Goal: Information Seeking & Learning: Learn about a topic

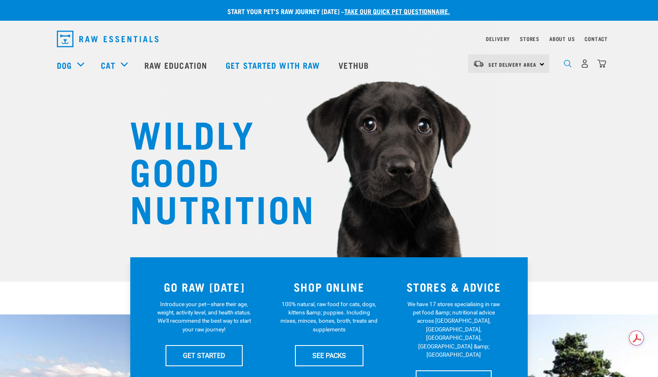
click at [564, 68] on img "dropdown navigation" at bounding box center [568, 64] width 8 height 8
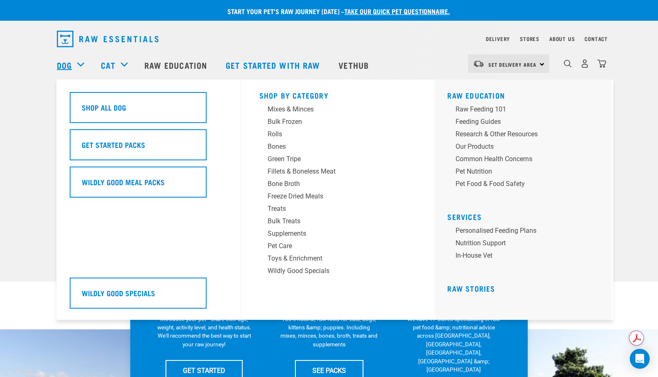
click at [57, 68] on link "Dog" at bounding box center [64, 65] width 15 height 12
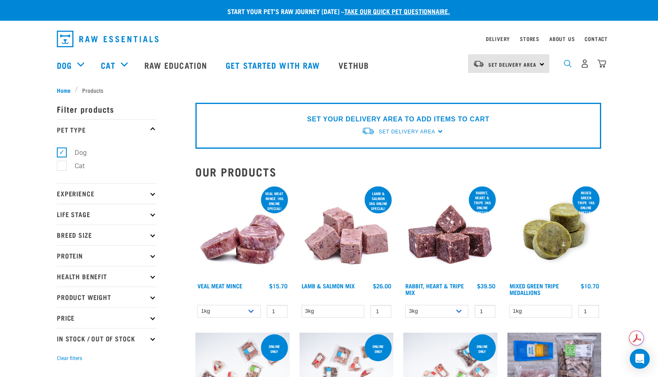
click at [569, 63] on img "dropdown navigation" at bounding box center [568, 64] width 8 height 8
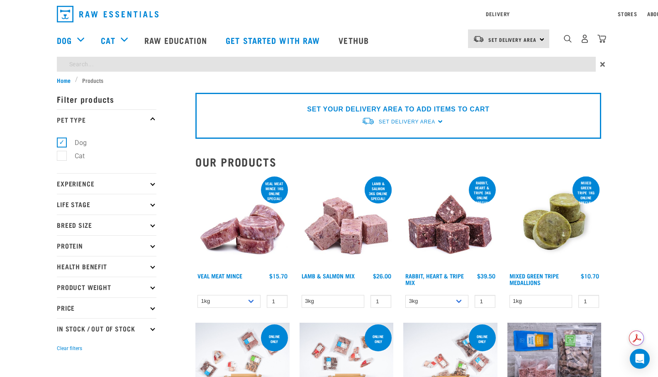
type input "rabbit"
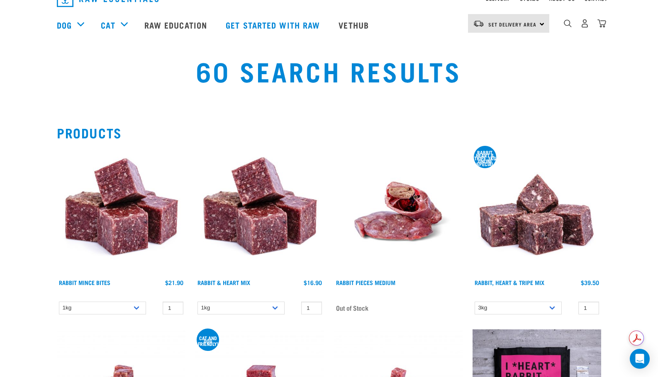
scroll to position [41, 0]
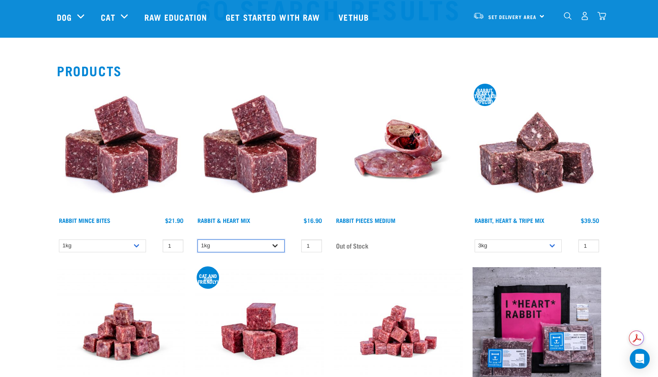
click at [270, 251] on select "1kg 3kg" at bounding box center [240, 246] width 87 height 13
click at [312, 182] on img at bounding box center [259, 149] width 129 height 129
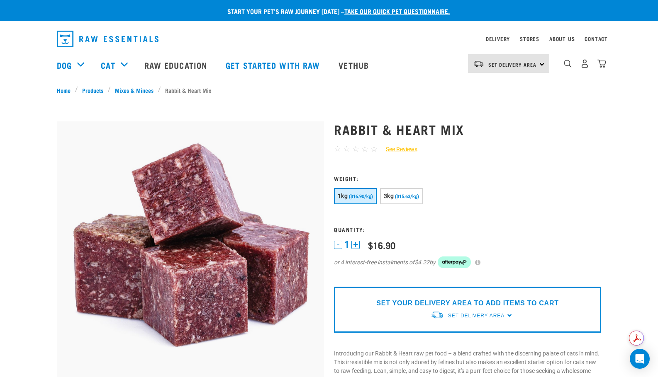
drag, startPoint x: 0, startPoint y: 0, endPoint x: 312, endPoint y: 182, distance: 361.4
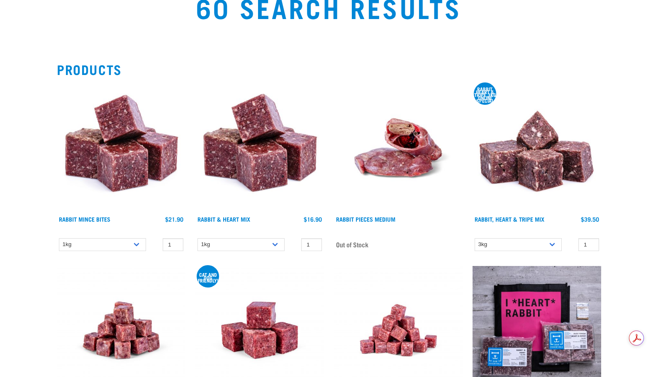
click at [501, 157] on img at bounding box center [536, 147] width 129 height 129
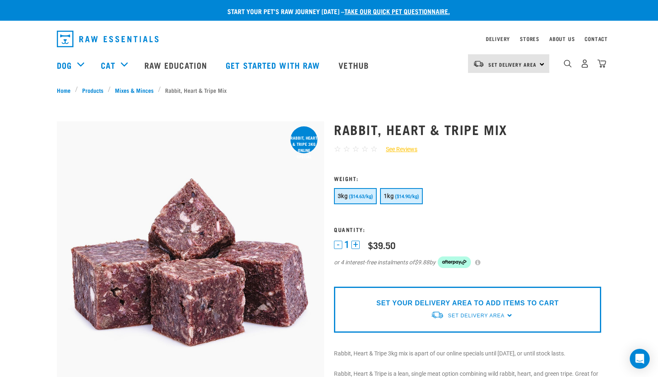
click at [391, 199] on span "1kg" at bounding box center [389, 196] width 10 height 7
click at [357, 201] on button "3kg ($14.63/kg)" at bounding box center [355, 196] width 43 height 16
click at [383, 202] on button "1kg ($14.90/kg)" at bounding box center [401, 196] width 43 height 16
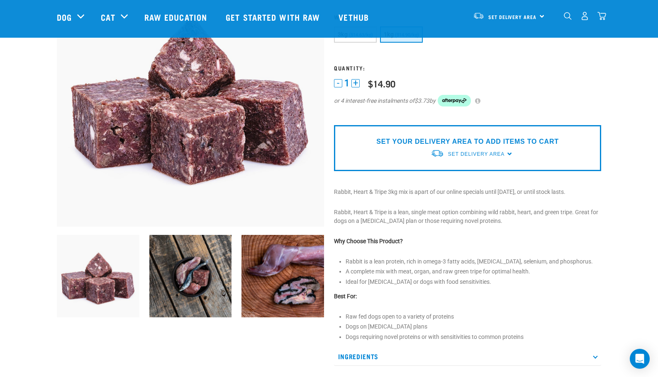
scroll to position [124, 0]
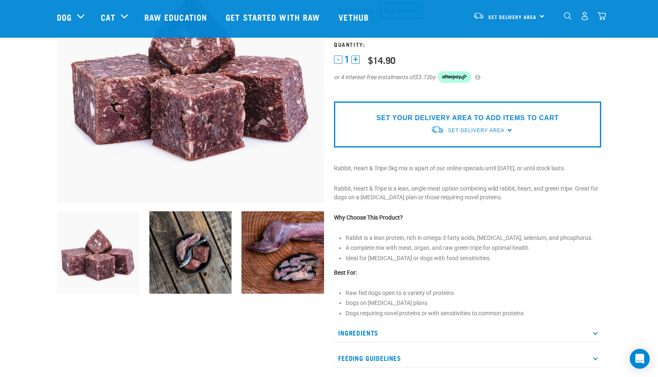
click at [102, 275] on img at bounding box center [98, 252] width 83 height 83
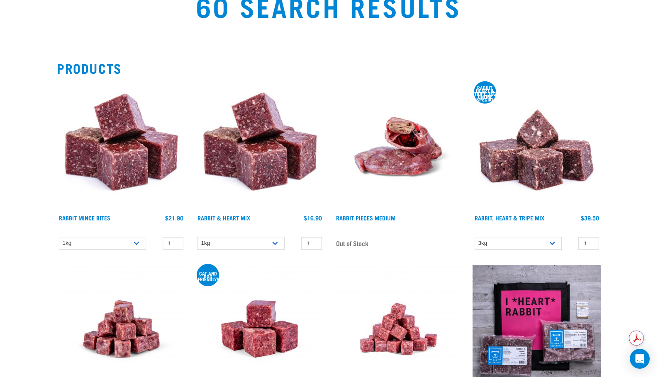
click at [557, 162] on img at bounding box center [536, 146] width 129 height 129
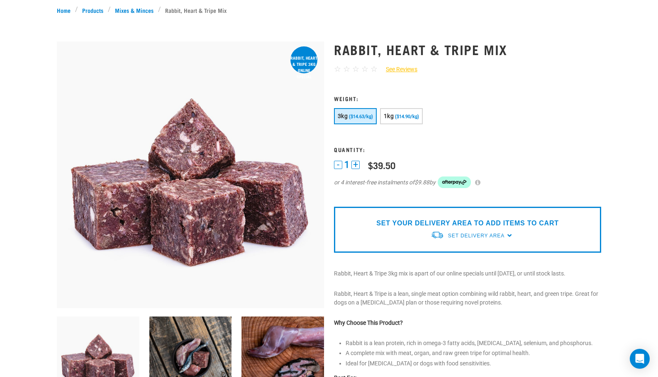
scroll to position [207, 0]
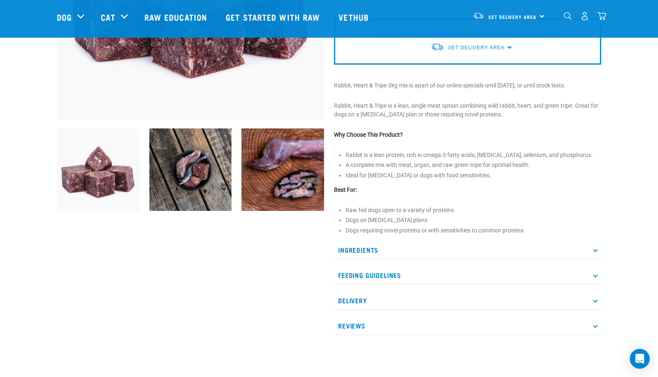
click at [361, 248] on p "Ingredients" at bounding box center [467, 250] width 267 height 19
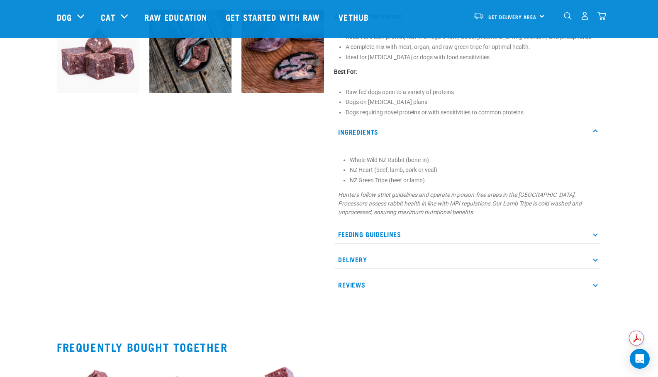
scroll to position [373, 0]
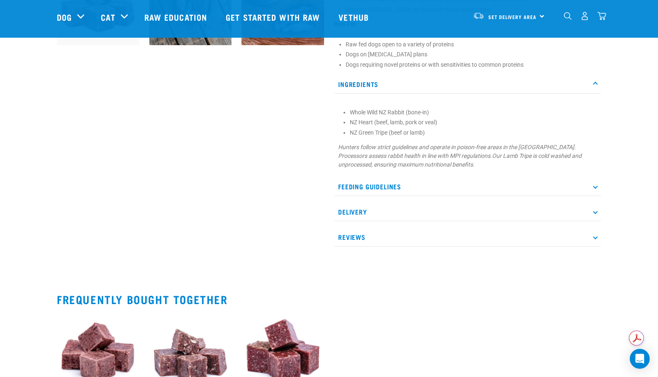
click at [366, 193] on p "Feeding Guidelines" at bounding box center [467, 186] width 267 height 19
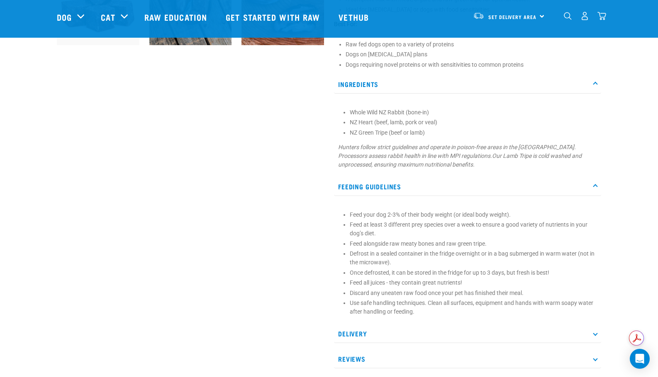
click at [358, 340] on p "Delivery" at bounding box center [467, 334] width 267 height 19
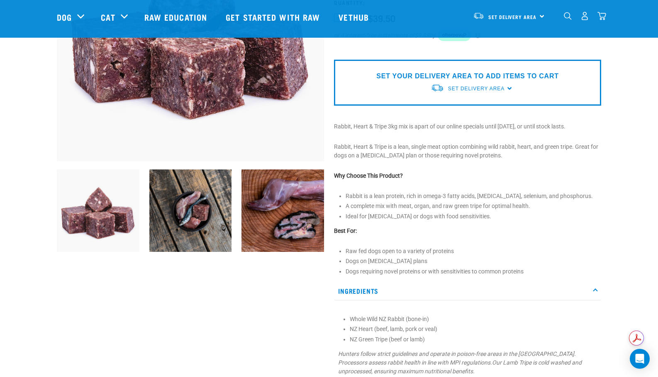
scroll to position [166, 0]
drag, startPoint x: 374, startPoint y: 197, endPoint x: 474, endPoint y: 199, distance: 100.4
click at [474, 199] on li "Rabbit is a lean protein, rich in omega-3 fatty acids, niacin, selenium, and ph…" at bounding box center [472, 196] width 255 height 9
copy li "lean protein, rich in omega-3 fatty acids"
click at [355, 207] on li "A complete mix with meat, organ, and raw green tripe for optimal health." at bounding box center [472, 206] width 255 height 9
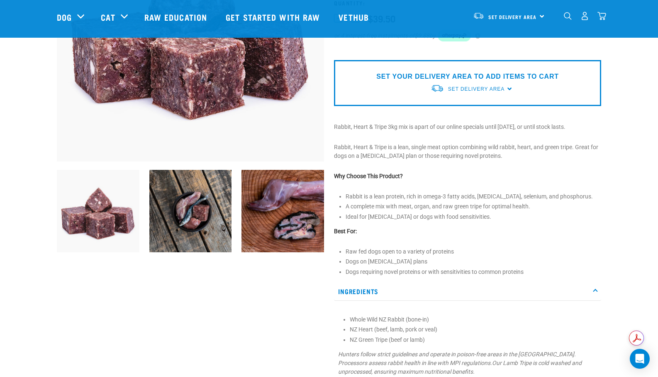
click at [391, 232] on p "Best For:" at bounding box center [467, 231] width 267 height 9
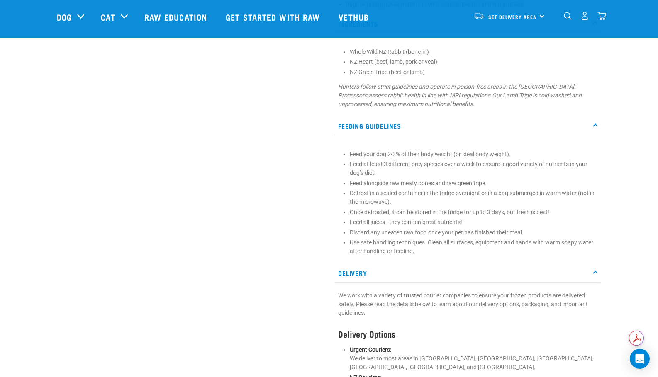
scroll to position [456, 0]
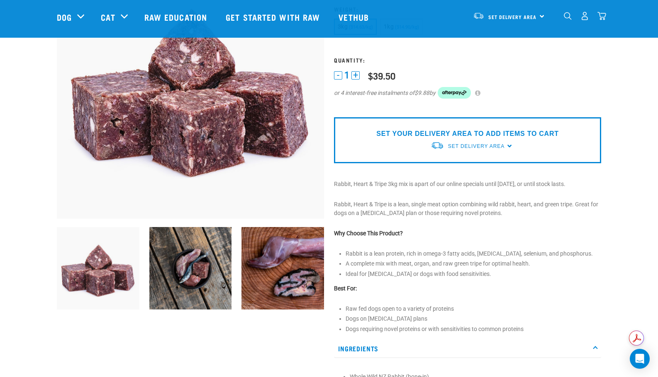
scroll to position [124, 0]
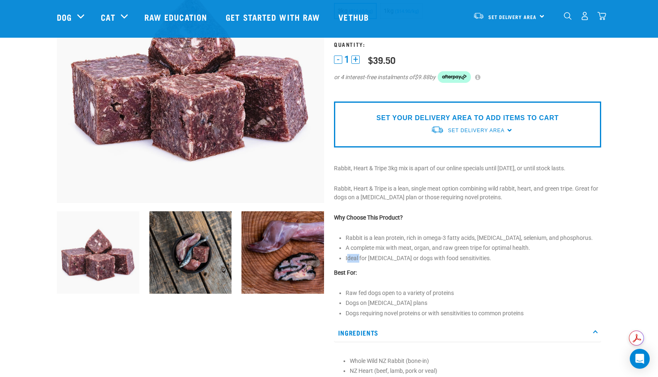
drag, startPoint x: 346, startPoint y: 260, endPoint x: 359, endPoint y: 260, distance: 12.9
click at [359, 260] on li "Ideal for weight management or dogs with food sensitivities." at bounding box center [472, 258] width 255 height 9
drag, startPoint x: 346, startPoint y: 260, endPoint x: 421, endPoint y: 259, distance: 75.1
click at [421, 259] on li "Ideal for weight management or dogs with food sensitivities." at bounding box center [472, 258] width 255 height 9
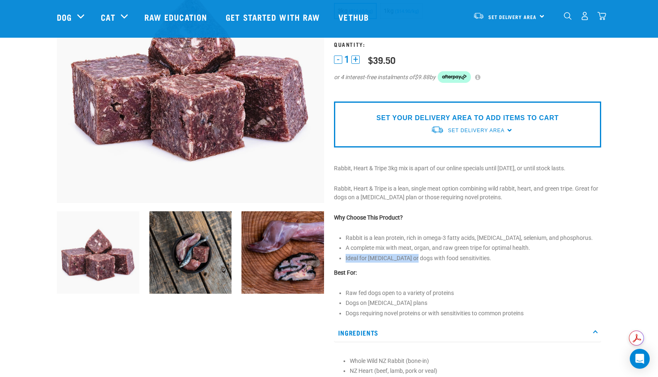
copy li "Ideal for weight management"
drag, startPoint x: 430, startPoint y: 258, endPoint x: 498, endPoint y: 261, distance: 68.1
click at [498, 261] on li "Ideal for weight management or dogs with food sensitivities." at bounding box center [472, 258] width 255 height 9
copy li "dogs with food sensitivities"
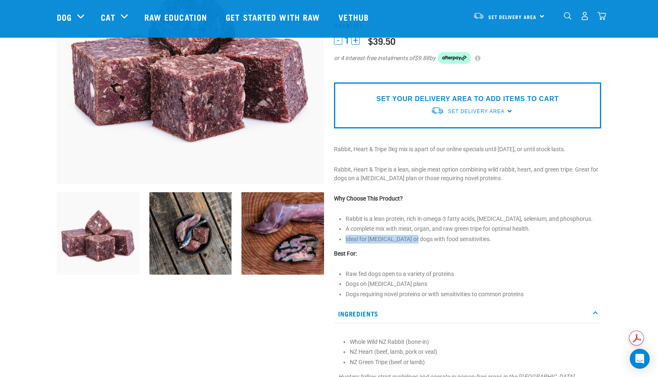
scroll to position [207, 0]
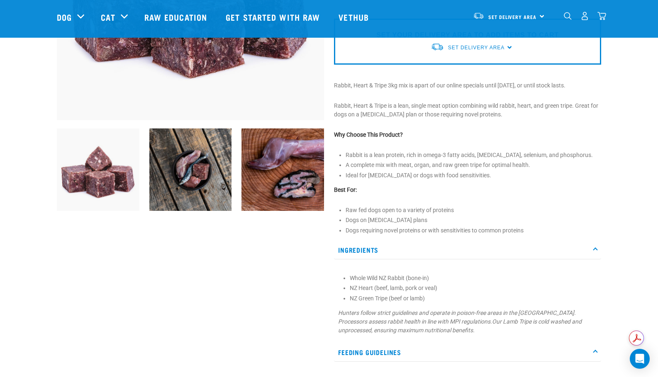
click at [285, 245] on div at bounding box center [190, 331] width 277 height 979
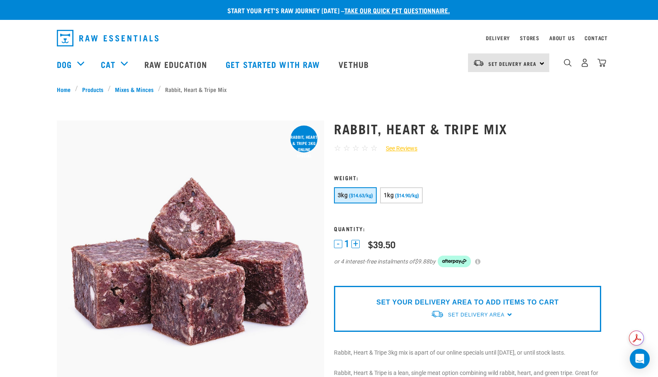
scroll to position [0, 0]
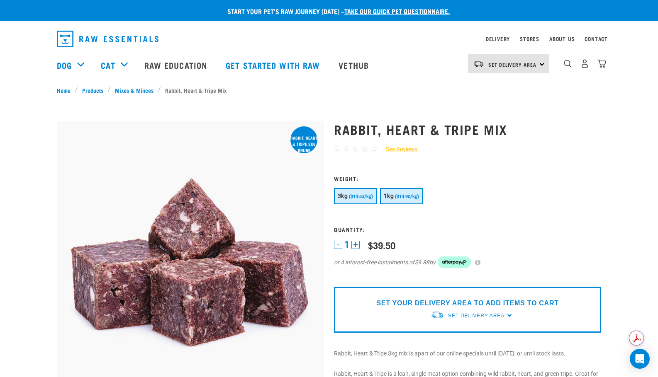
click at [384, 191] on button "1kg ($14.90/kg)" at bounding box center [401, 196] width 43 height 16
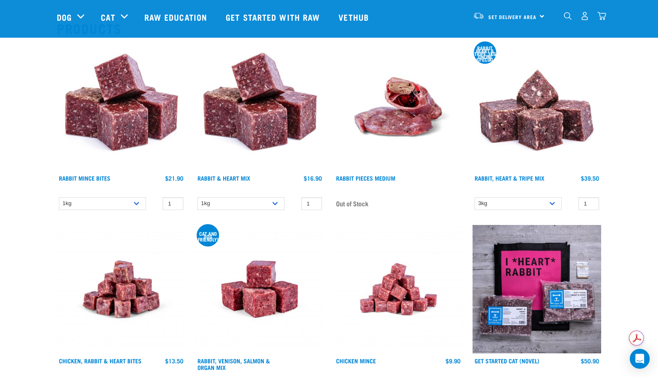
scroll to position [65, 0]
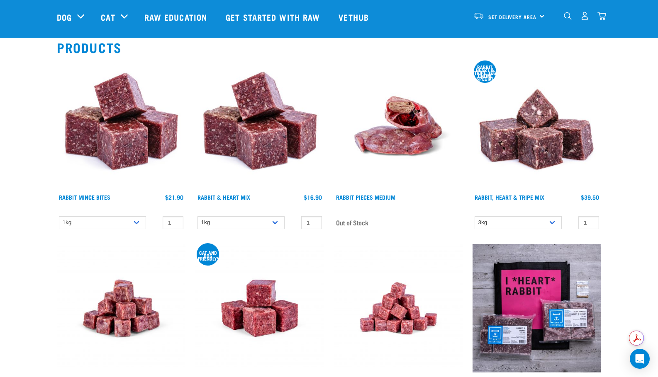
click at [212, 139] on img at bounding box center [259, 125] width 129 height 129
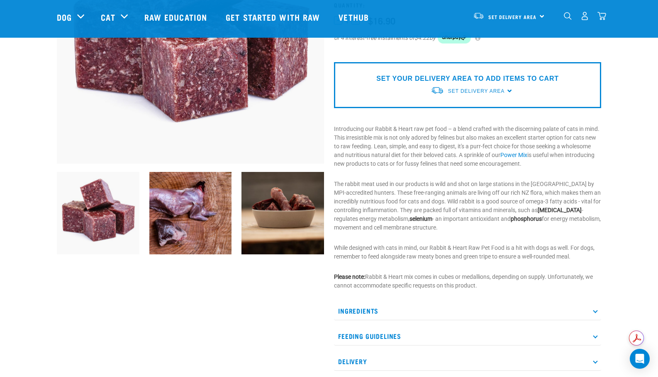
scroll to position [207, 0]
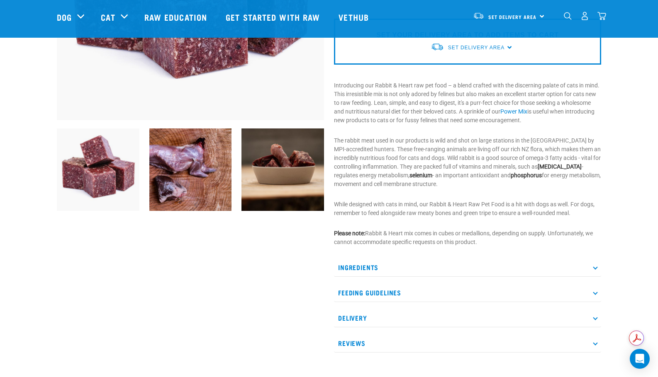
click at [281, 160] on img at bounding box center [282, 170] width 83 height 83
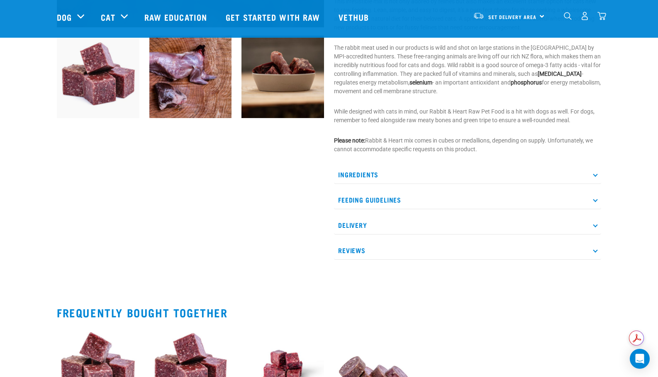
scroll to position [332, 0]
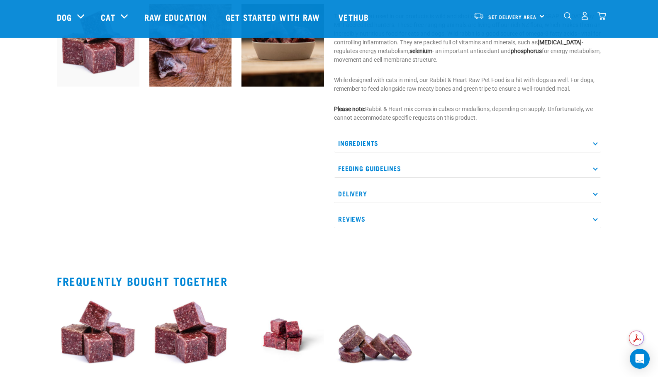
click at [382, 142] on p "Ingredients" at bounding box center [467, 143] width 267 height 19
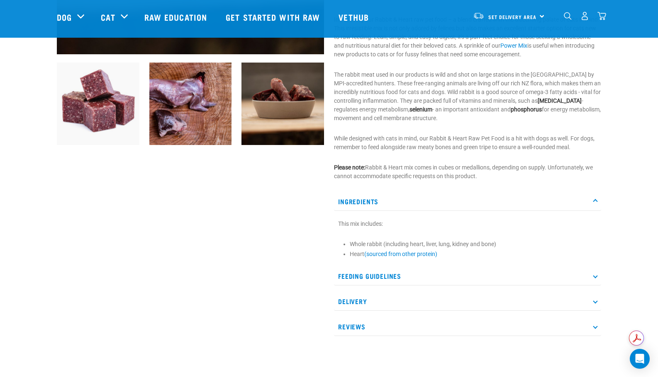
scroll to position [290, 0]
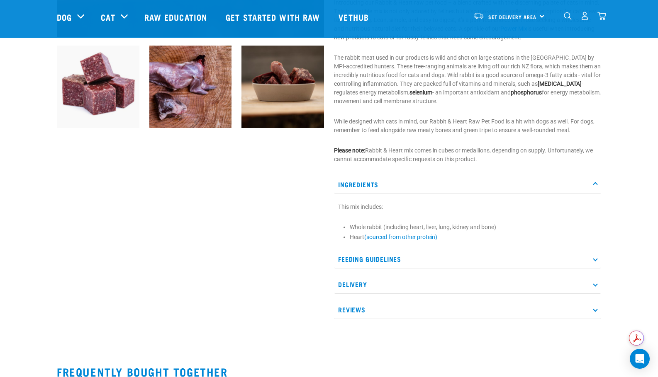
click at [271, 258] on div at bounding box center [190, 45] width 277 height 572
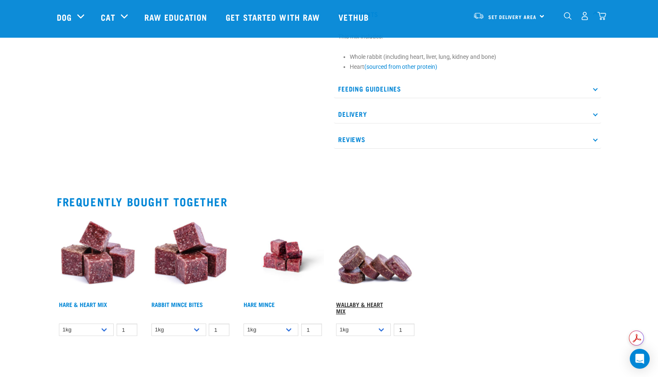
scroll to position [539, 0]
